Goal: Ask a question

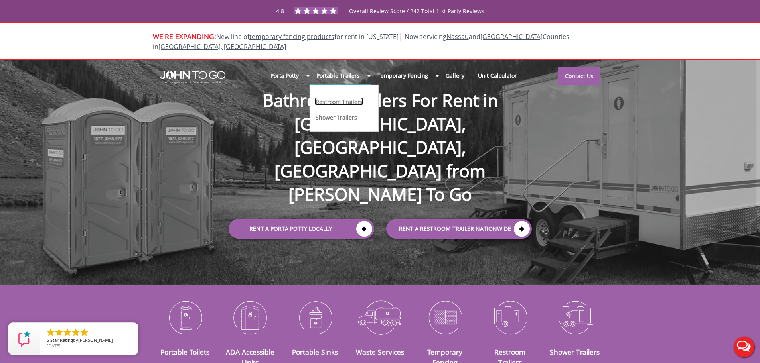
click at [355, 97] on link "Restroom Trailers" at bounding box center [339, 101] width 48 height 8
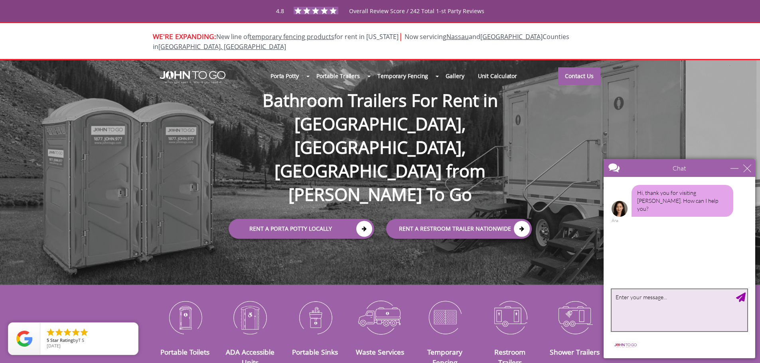
click at [681, 307] on textarea "type your message" at bounding box center [679, 311] width 136 height 42
type textarea "I am looking for a quote for a restroom trailer for an event in Kinnelon, NJ on…"
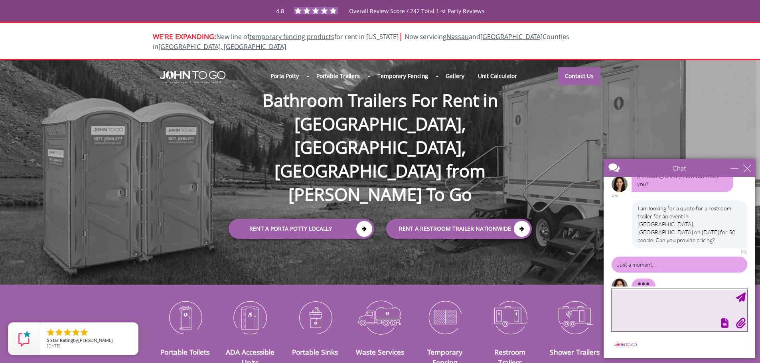
scroll to position [3, 0]
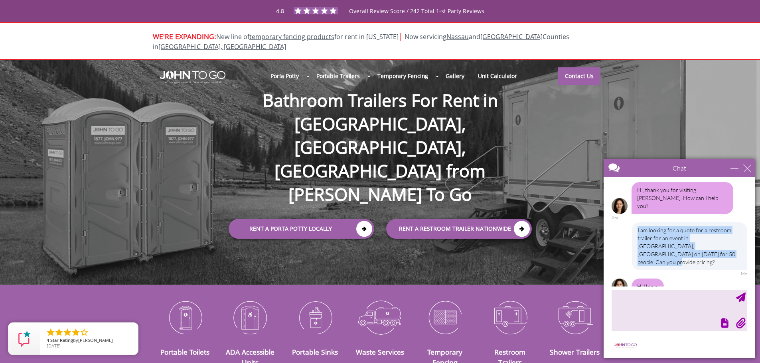
drag, startPoint x: 637, startPoint y: 223, endPoint x: 684, endPoint y: 246, distance: 52.1
click at [684, 246] on div "I am looking for a quote for a restroom trailer for an event in [GEOGRAPHIC_DAT…" at bounding box center [689, 247] width 115 height 48
copy div "I am looking for a quote for a restroom trailer for an event in [GEOGRAPHIC_DAT…"
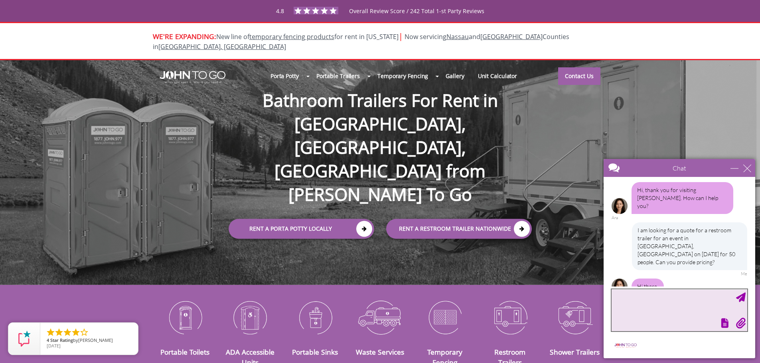
click at [636, 303] on textarea "type your message" at bounding box center [679, 311] width 136 height 42
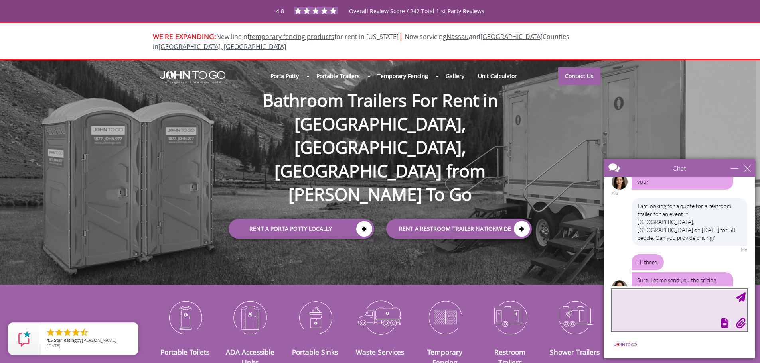
scroll to position [29, 0]
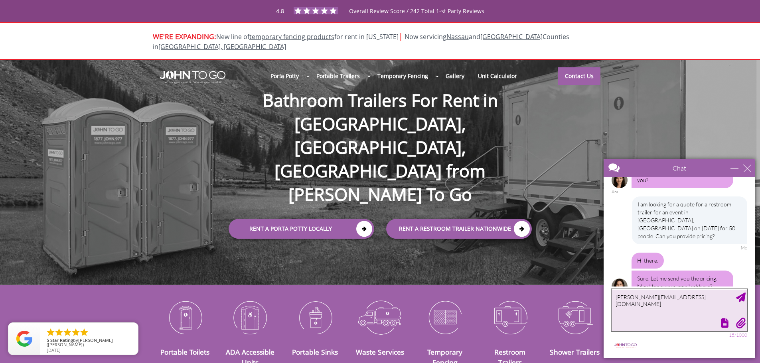
type textarea "[PERSON_NAME][EMAIL_ADDRESS][DOMAIN_NAME]"
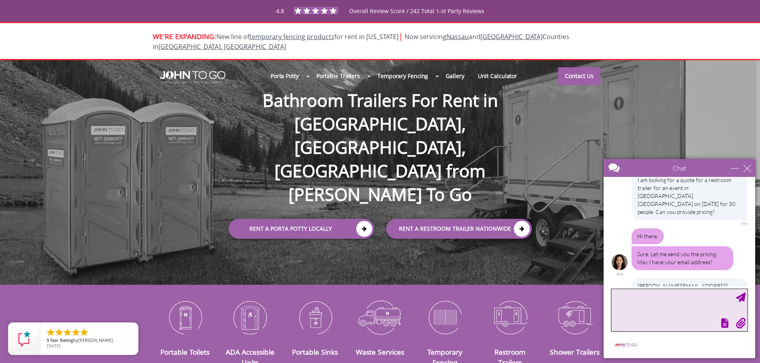
scroll to position [119, 0]
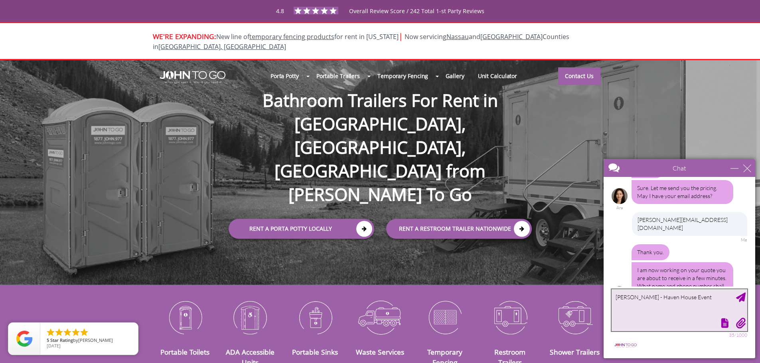
type textarea "[PERSON_NAME] - Haven House Events"
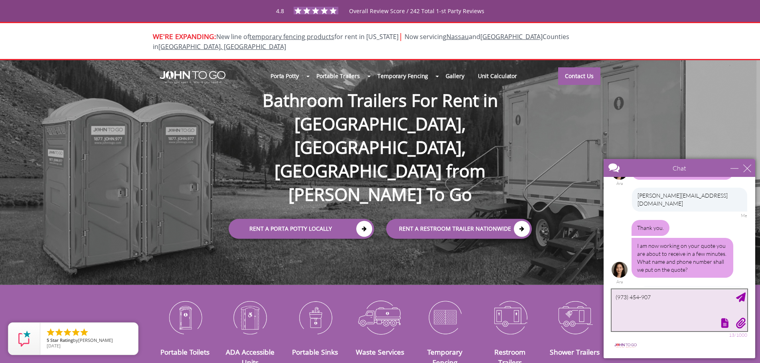
type textarea "[PHONE_NUMBER]"
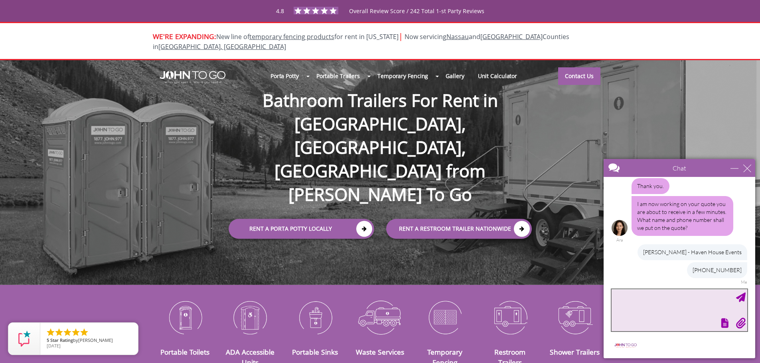
scroll to position [162, 0]
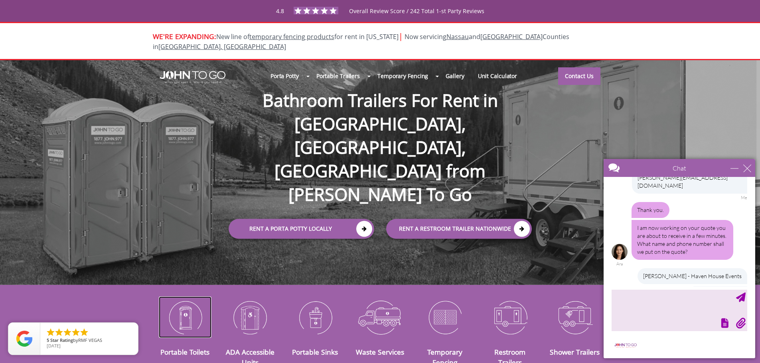
click at [189, 312] on img at bounding box center [185, 317] width 53 height 41
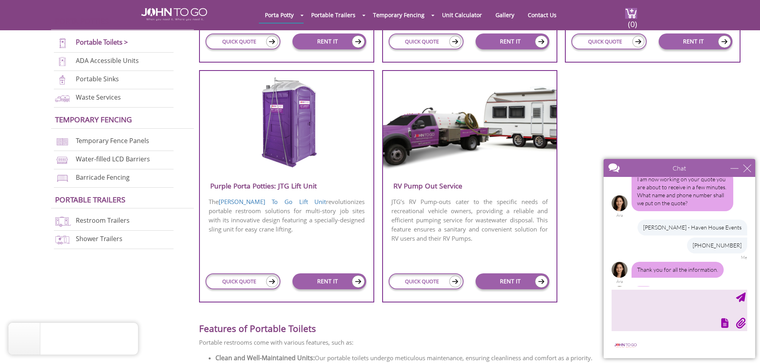
scroll to position [798, 0]
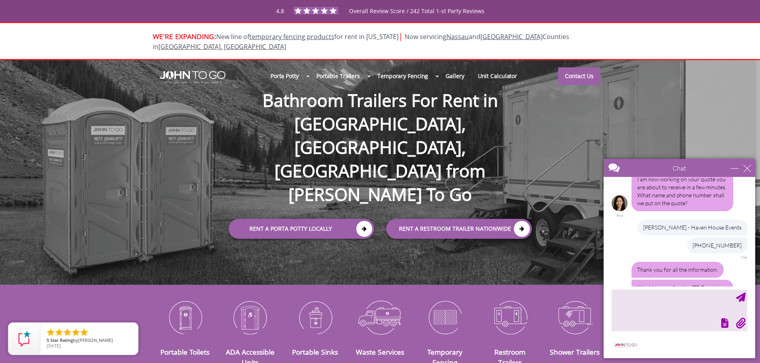
scroll to position [254, 0]
